Goal: Task Accomplishment & Management: Manage account settings

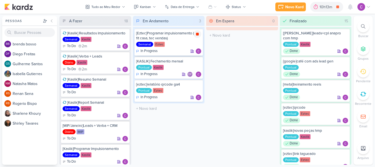
click at [197, 35] on icon at bounding box center [197, 34] width 3 height 3
click at [333, 7] on div "10h13m" at bounding box center [334, 7] width 14 height 6
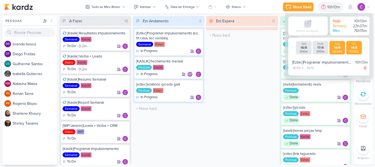
click at [344, 47] on div "18/8" at bounding box center [337, 48] width 13 height 4
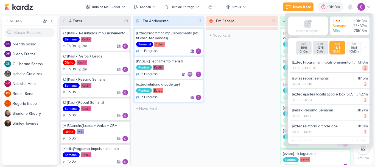
click at [363, 68] on icon at bounding box center [365, 68] width 4 height 4
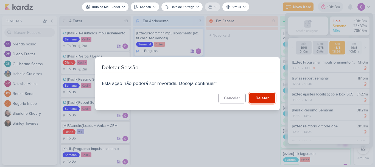
click at [256, 100] on button "Deletar" at bounding box center [262, 98] width 26 height 11
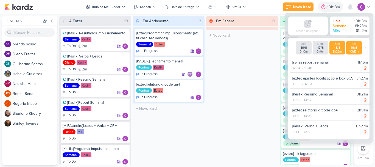
click at [354, 52] on div "10h13m" at bounding box center [353, 52] width 13 height 4
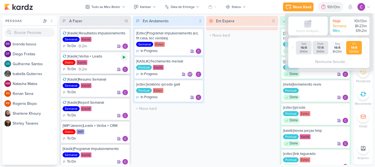
click at [126, 56] on icon at bounding box center [124, 57] width 4 height 4
click at [206, 138] on div "A Fazer 18 [Kaslik] Resultados Impulsionamento Semanal Kaslik To Do 2m" at bounding box center [205, 90] width 292 height 149
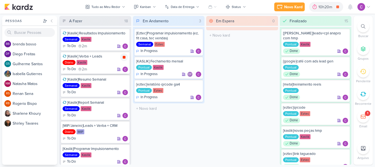
click at [125, 57] on icon at bounding box center [124, 57] width 3 height 3
click at [122, 126] on icon at bounding box center [124, 126] width 4 height 4
click at [324, 6] on div "0h20m" at bounding box center [327, 7] width 14 height 6
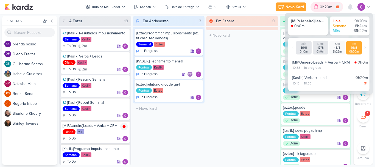
click at [324, 6] on div "0h20m" at bounding box center [327, 7] width 14 height 6
